Goal: Task Accomplishment & Management: Manage account settings

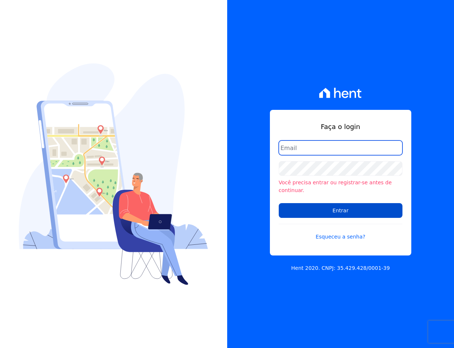
type input "crveiga1981@gmail.com"
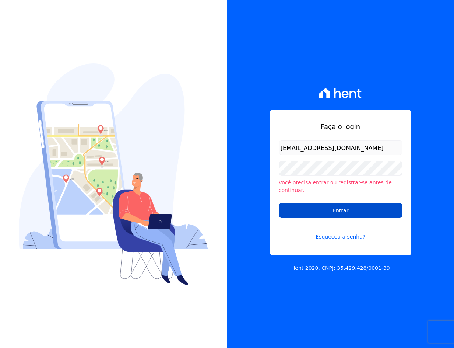
click at [350, 203] on input "Entrar" at bounding box center [341, 210] width 124 height 15
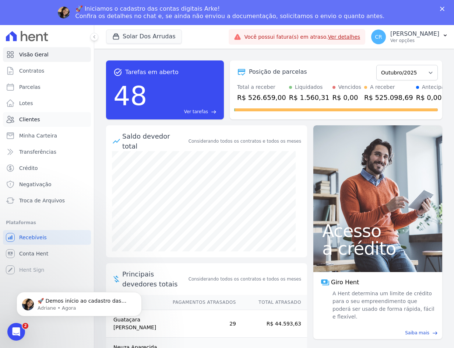
click at [36, 120] on span "Clientes" at bounding box center [29, 119] width 21 height 7
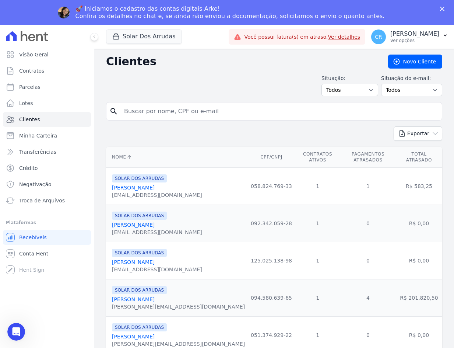
click at [179, 112] on input "search" at bounding box center [279, 111] width 319 height 15
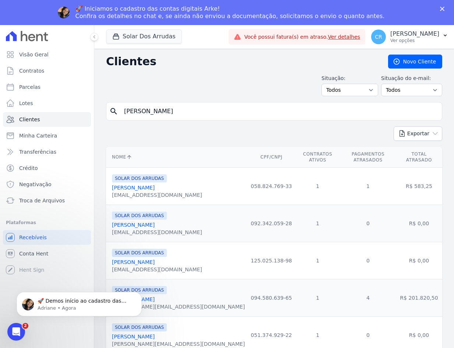
type input "[PERSON_NAME]"
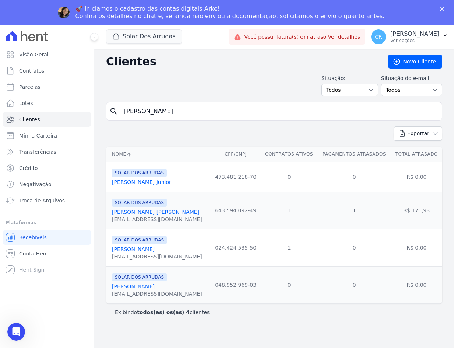
click at [160, 211] on link "[PERSON_NAME] [PERSON_NAME]" at bounding box center [155, 212] width 87 height 6
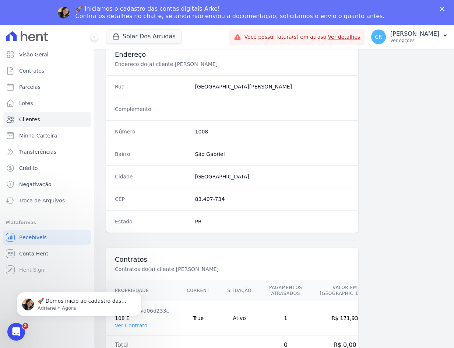
click at [134, 324] on body "🚀 Demos início ao cadastro das Contas Digitais Arke! Iniciamos a abertura para …" at bounding box center [79, 302] width 142 height 46
click at [127, 330] on td "Contrato #d06d233c 108 E Ver Contrato" at bounding box center [142, 318] width 72 height 34
click at [134, 326] on html "🚀 Demos início ao cadastro das Contas Digitais Arke! Iniciamos a abertura para …" at bounding box center [79, 302] width 147 height 52
click at [137, 325] on html "🚀 Demos início ao cadastro das Contas Digitais Arke! Iniciamos a abertura para …" at bounding box center [79, 302] width 147 height 52
click at [141, 294] on icon "Dismiss notification" at bounding box center [140, 294] width 4 height 4
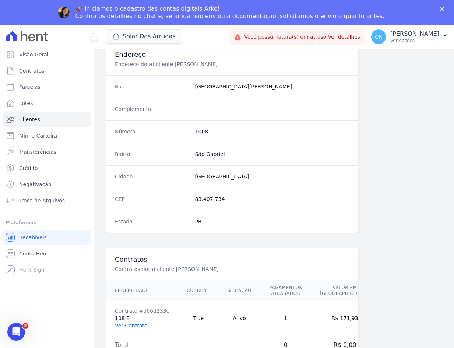
click at [136, 324] on link "Ver Contrato" at bounding box center [131, 325] width 32 height 6
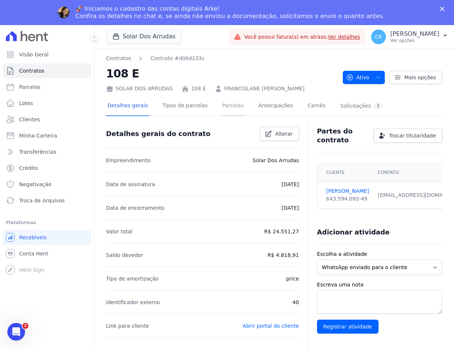
click at [228, 107] on link "Parcelas" at bounding box center [233, 107] width 24 height 20
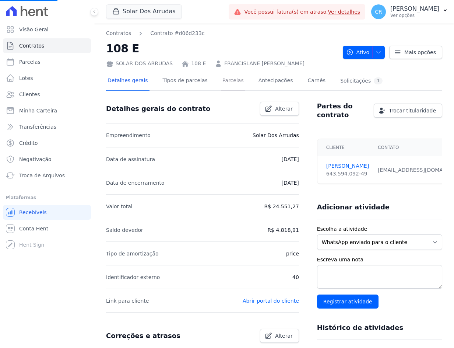
click at [225, 83] on link "Parcelas" at bounding box center [233, 81] width 24 height 20
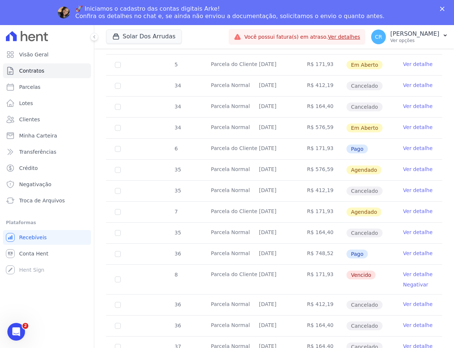
scroll to position [737, 0]
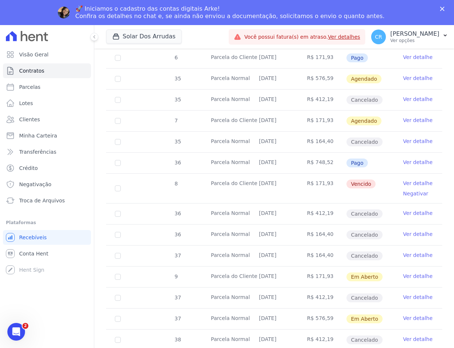
click at [404, 318] on link "Ver detalhe" at bounding box center [417, 317] width 29 height 7
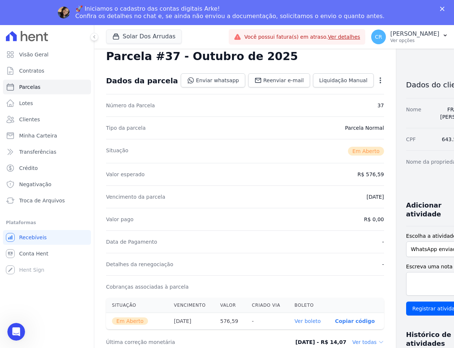
scroll to position [74, 0]
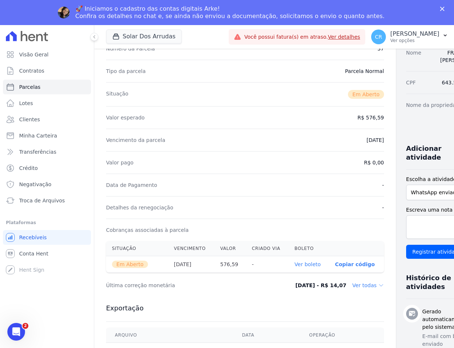
click at [337, 266] on p "Copiar código" at bounding box center [355, 264] width 40 height 6
click at [296, 263] on link "Ver boleto" at bounding box center [308, 264] width 26 height 6
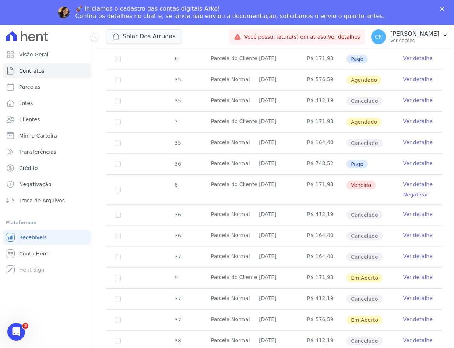
scroll to position [737, 0]
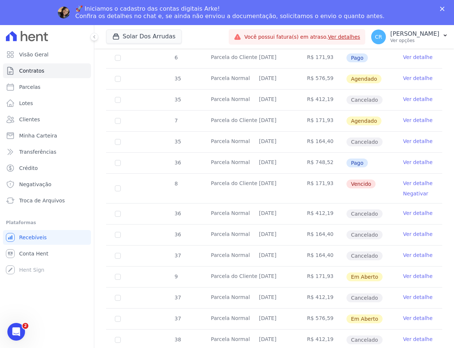
click at [406, 275] on link "Ver detalhe" at bounding box center [417, 275] width 29 height 7
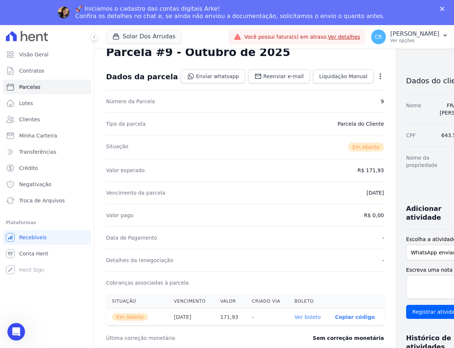
scroll to position [111, 0]
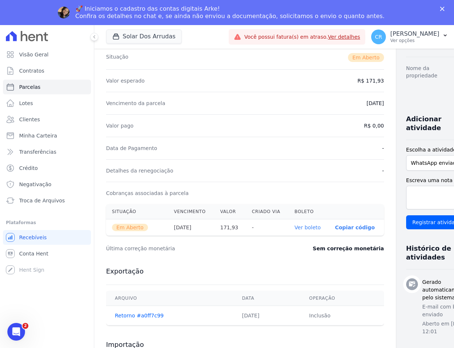
click at [335, 227] on p "Copiar código" at bounding box center [355, 227] width 40 height 6
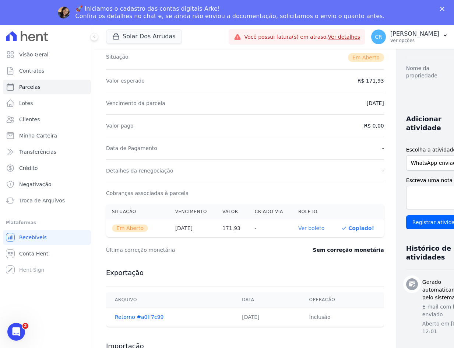
click at [304, 228] on link "Ver boleto" at bounding box center [311, 228] width 26 height 6
